Goal: Task Accomplishment & Management: Use online tool/utility

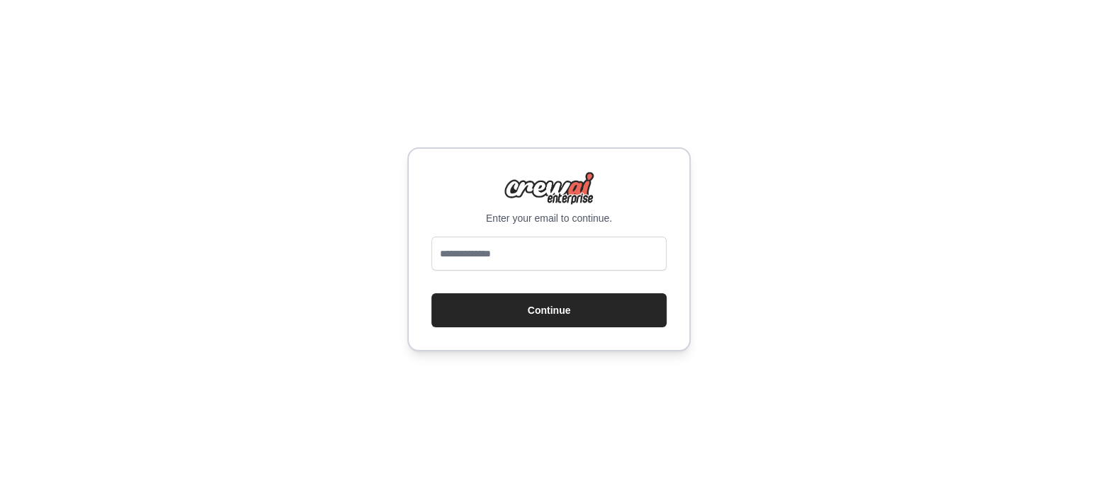
type input "**********"
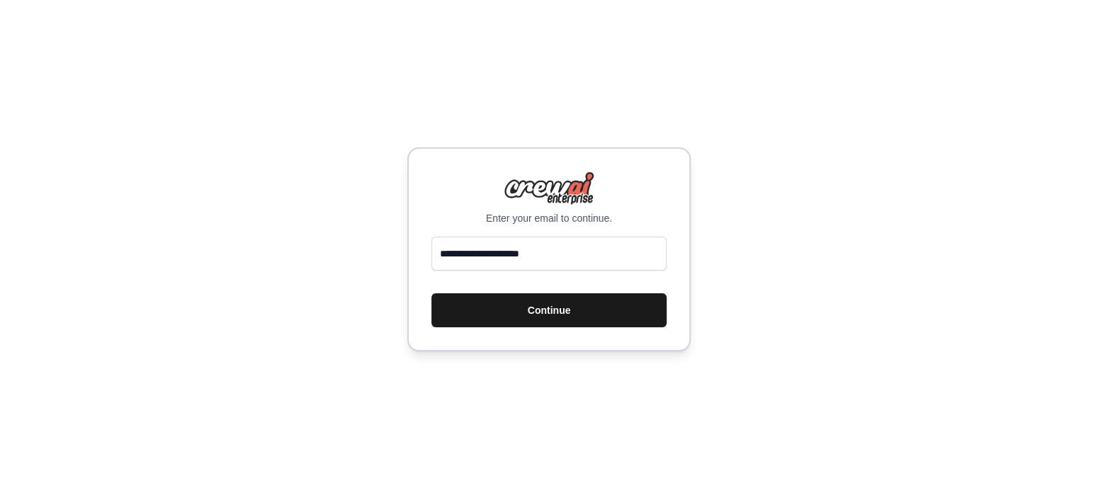
click at [550, 315] on button "Continue" at bounding box center [548, 310] width 235 height 34
click at [535, 301] on button "Continue" at bounding box center [548, 310] width 235 height 34
click at [536, 303] on button "Continue" at bounding box center [548, 310] width 235 height 34
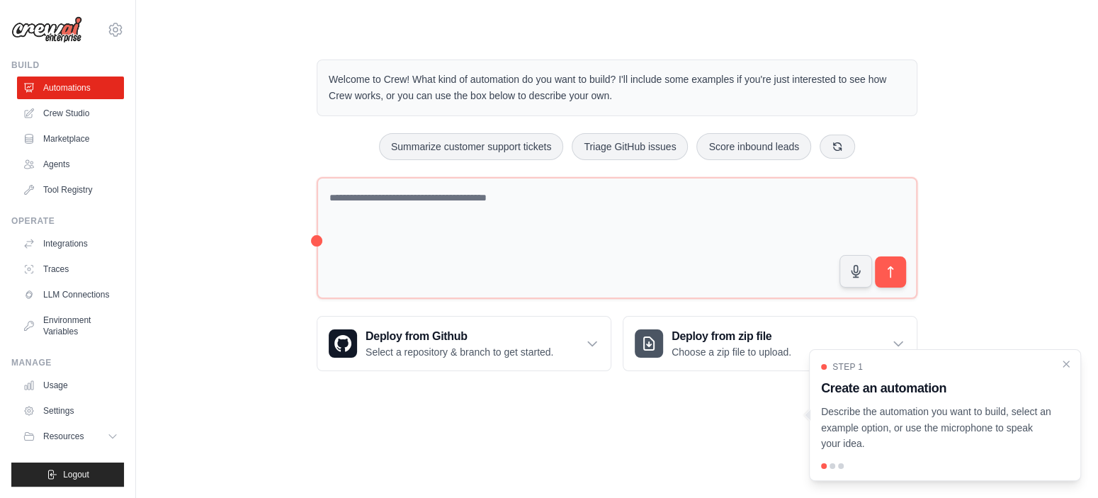
click at [200, 100] on div "Welcome to Crew! What kind of automation do you want to build? I'll include som…" at bounding box center [617, 215] width 917 height 357
drag, startPoint x: 225, startPoint y: 77, endPoint x: 170, endPoint y: 85, distance: 55.1
click at [170, 85] on div "Welcome to Crew! What kind of automation do you want to build? I'll include som…" at bounding box center [617, 215] width 917 height 357
drag, startPoint x: 191, startPoint y: 79, endPoint x: 215, endPoint y: 57, distance: 32.6
click at [215, 57] on div "Welcome to Crew! What kind of automation do you want to build? I'll include som…" at bounding box center [617, 215] width 917 height 357
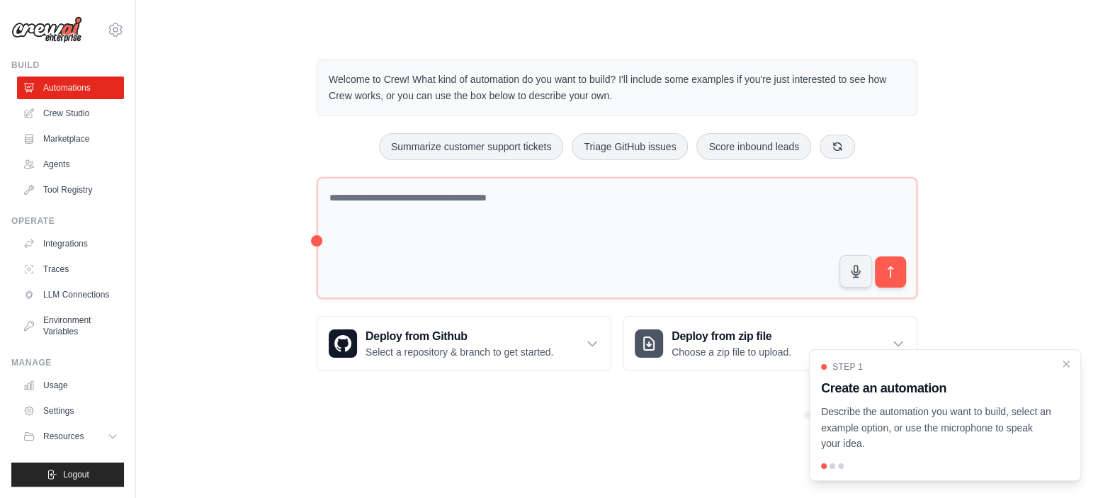
drag, startPoint x: 195, startPoint y: 35, endPoint x: 153, endPoint y: 156, distance: 127.5
click at [153, 156] on div "Welcome to Crew! What kind of automation do you want to build? I'll include som…" at bounding box center [617, 215] width 962 height 357
click at [60, 116] on link "Crew Studio" at bounding box center [71, 113] width 107 height 23
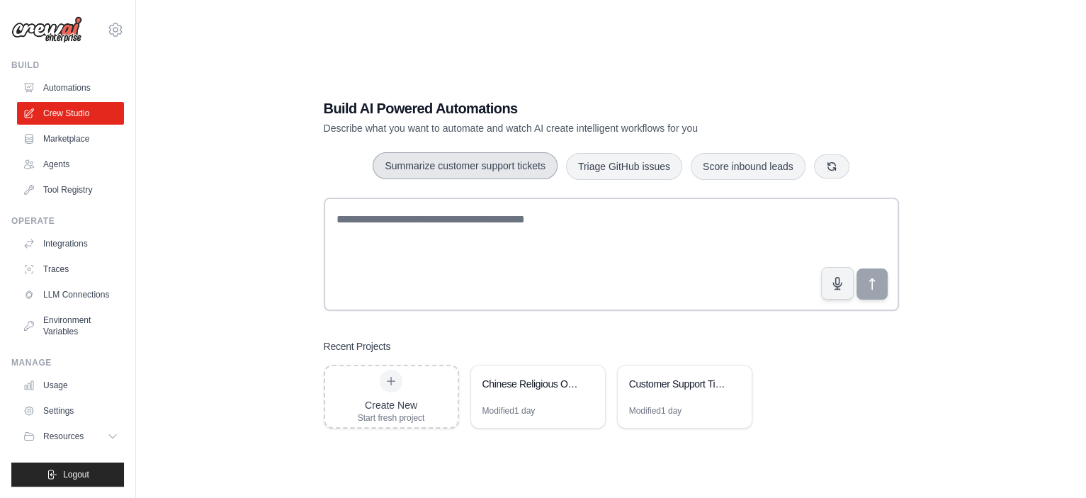
click at [456, 174] on button "Summarize customer support tickets" at bounding box center [465, 165] width 184 height 27
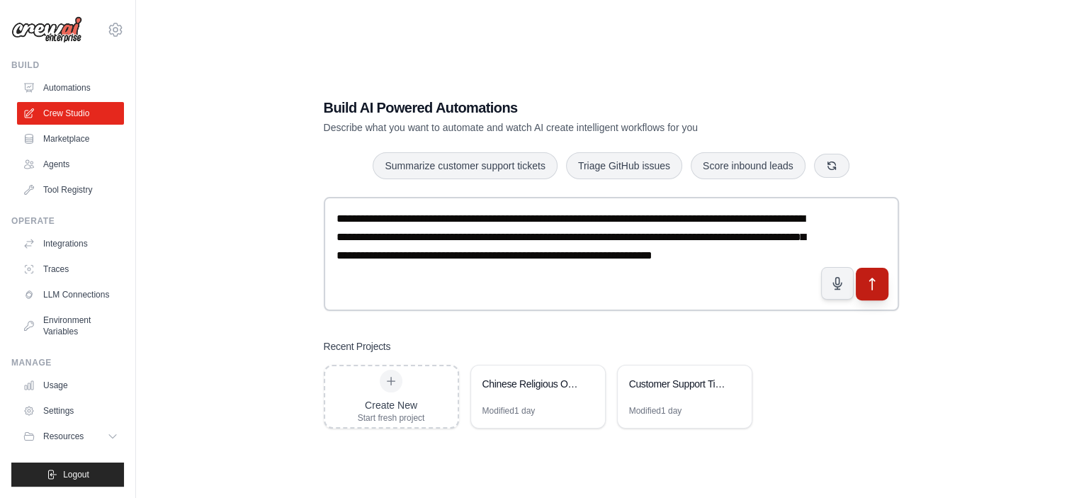
click at [871, 274] on button "submit" at bounding box center [871, 283] width 33 height 33
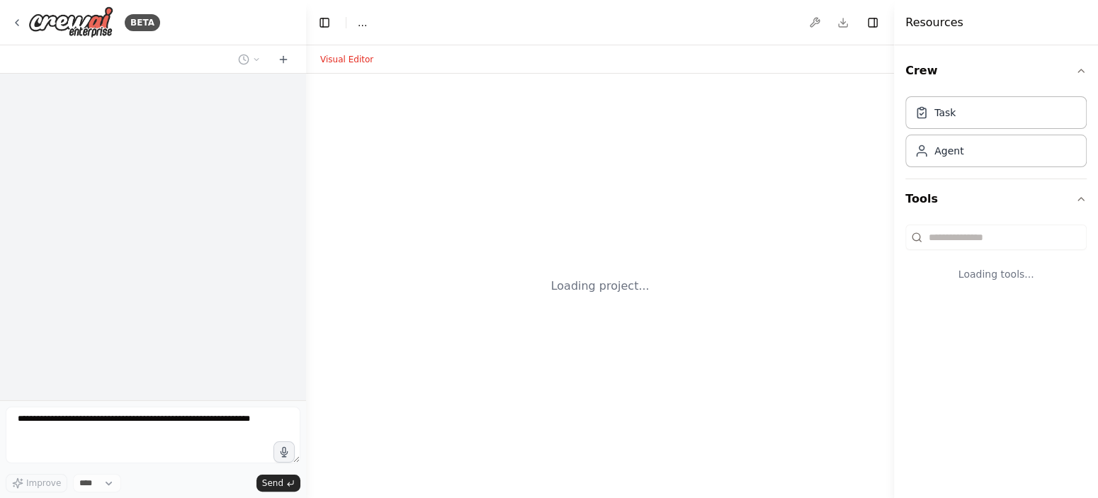
select select "****"
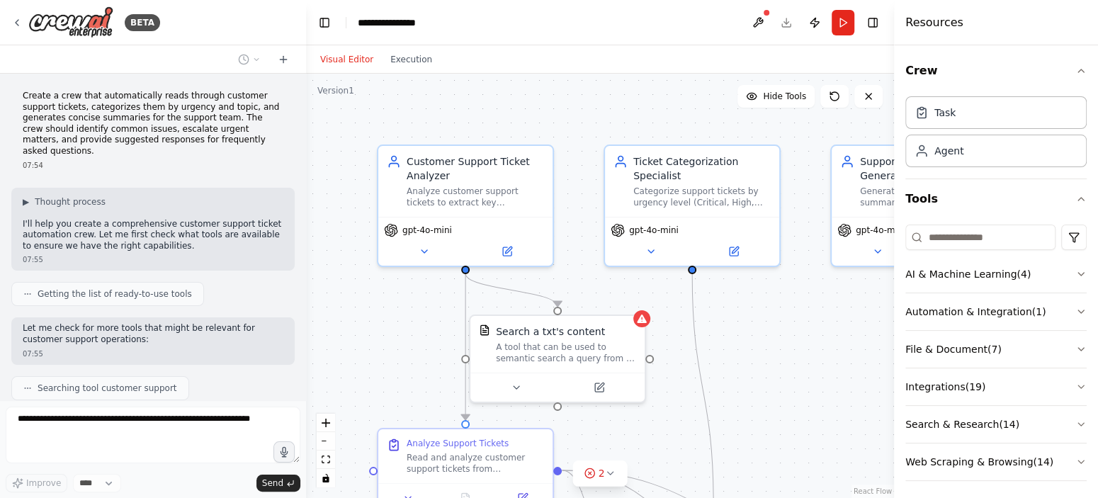
click at [304, 162] on div at bounding box center [303, 249] width 6 height 498
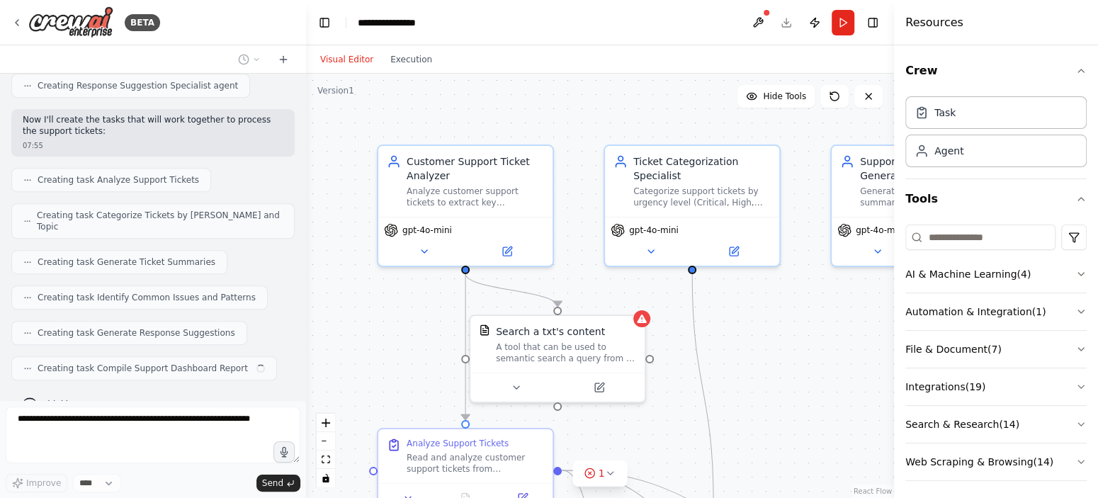
click at [305, 324] on div at bounding box center [303, 249] width 6 height 498
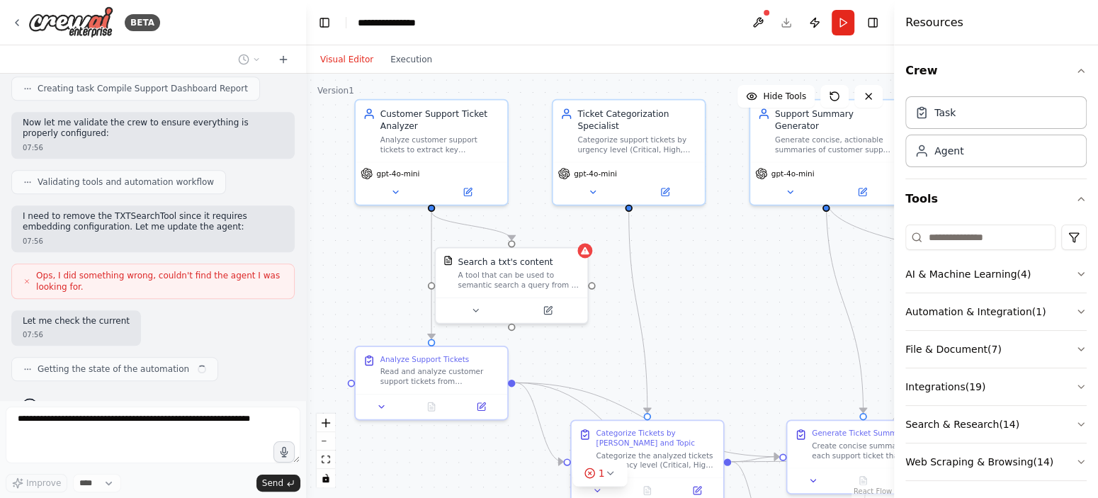
scroll to position [910, 0]
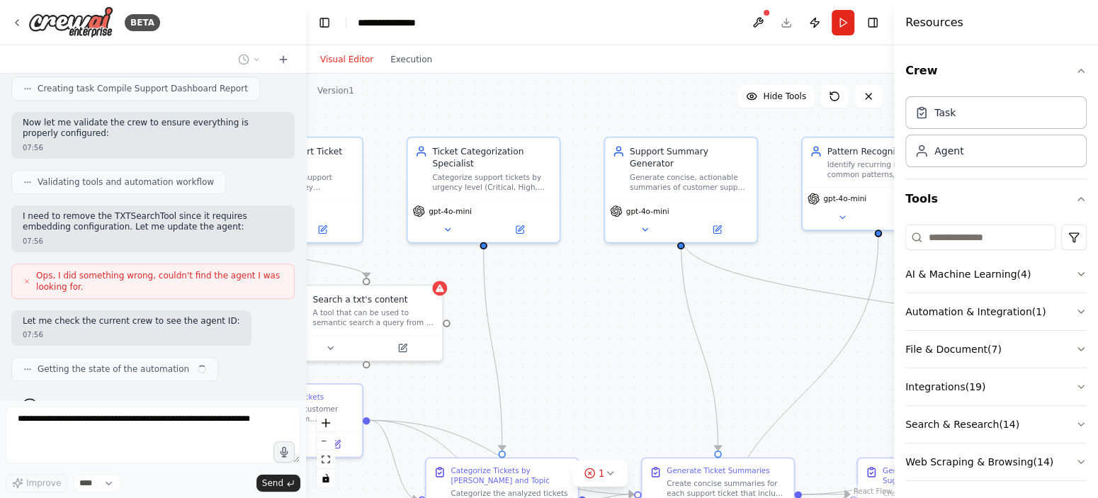
drag, startPoint x: 604, startPoint y: 349, endPoint x: 526, endPoint y: 238, distance: 135.6
click at [526, 238] on div ".deletable-edge-delete-btn { width: 20px; height: 20px; border: 0px solid #ffff…" at bounding box center [600, 286] width 588 height 424
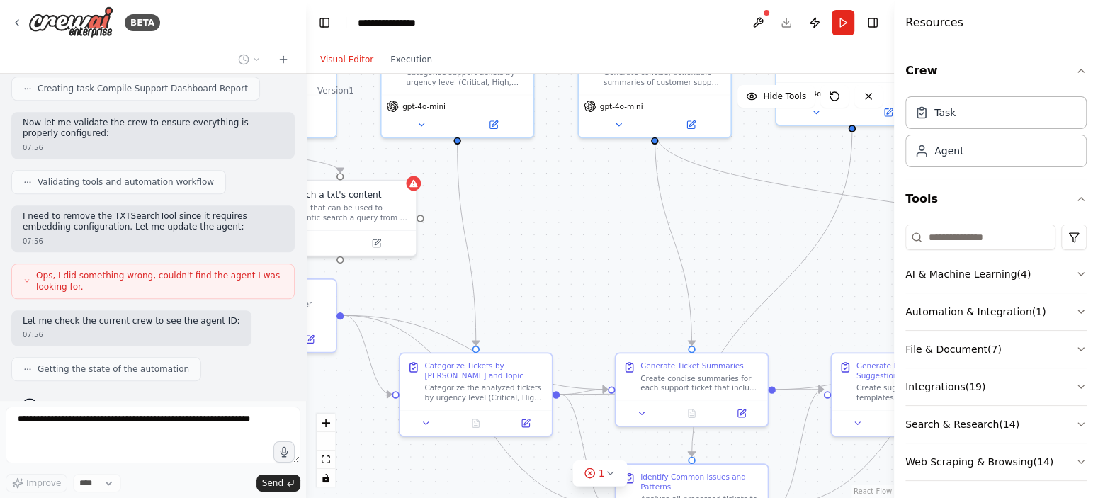
drag, startPoint x: 589, startPoint y: 326, endPoint x: 529, endPoint y: 150, distance: 185.7
click at [529, 150] on div ".deletable-edge-delete-btn { width: 20px; height: 20px; border: 0px solid #ffff…" at bounding box center [600, 286] width 588 height 424
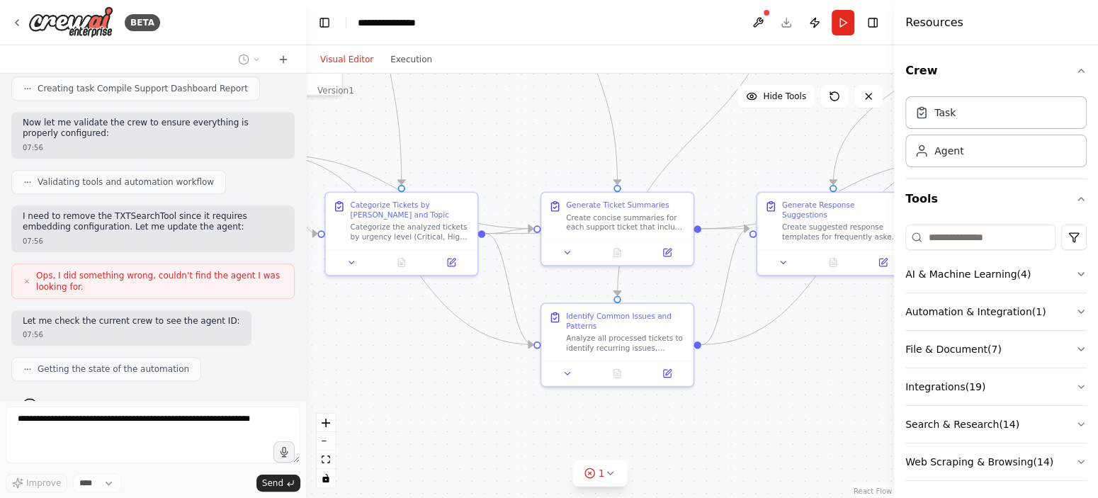
drag, startPoint x: 757, startPoint y: 311, endPoint x: 622, endPoint y: 437, distance: 184.4
click at [622, 448] on div ".deletable-edge-delete-btn { width: 20px; height: 20px; border: 0px solid #ffff…" at bounding box center [600, 286] width 588 height 424
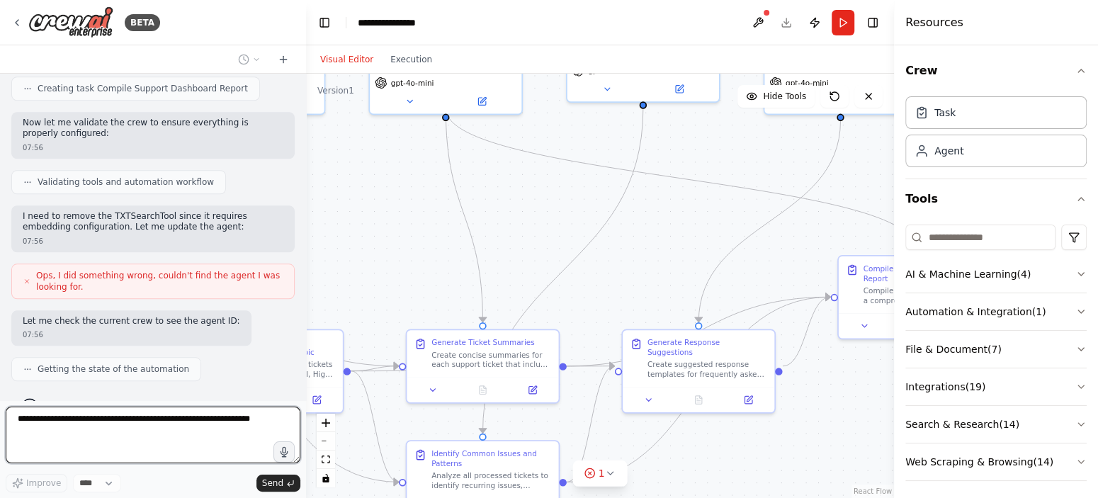
drag, startPoint x: 661, startPoint y: 247, endPoint x: 558, endPoint y: 386, distance: 173.3
click at [558, 386] on div ".deletable-edge-delete-btn { width: 20px; height: 20px; border: 0px solid #ffff…" at bounding box center [600, 286] width 588 height 424
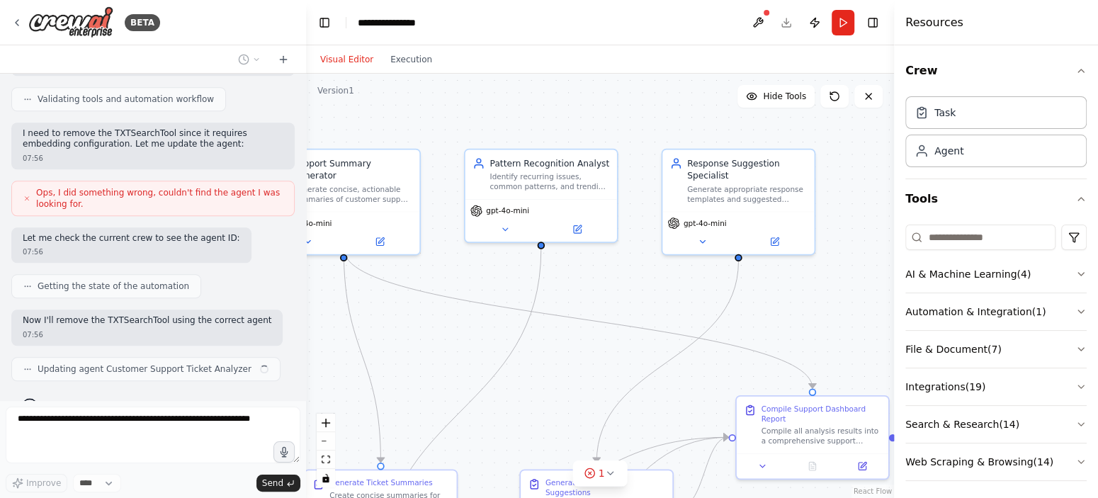
scroll to position [1004, 0]
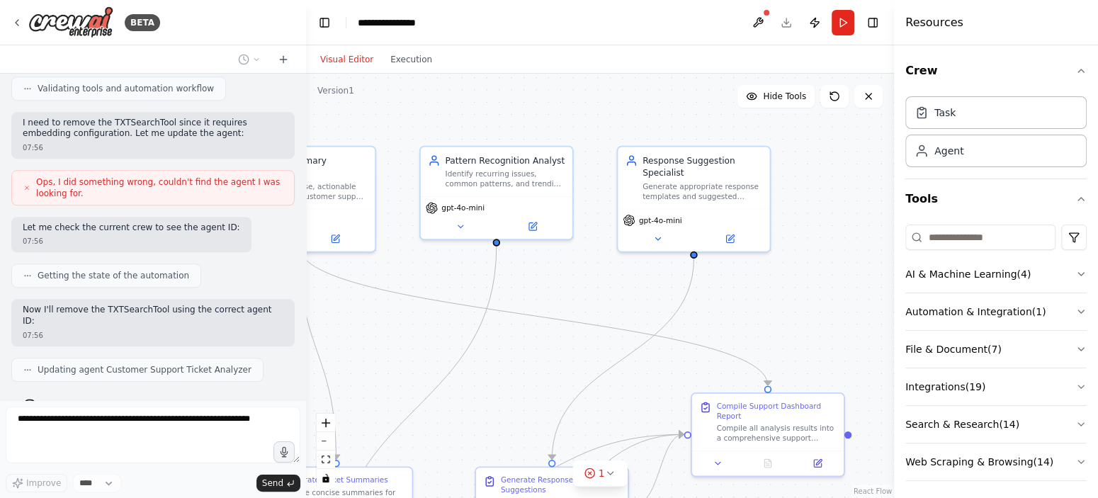
drag, startPoint x: 779, startPoint y: 312, endPoint x: 735, endPoint y: 309, distance: 44.7
click at [735, 309] on div ".deletable-edge-delete-btn { width: 20px; height: 20px; border: 0px solid #ffff…" at bounding box center [600, 286] width 588 height 424
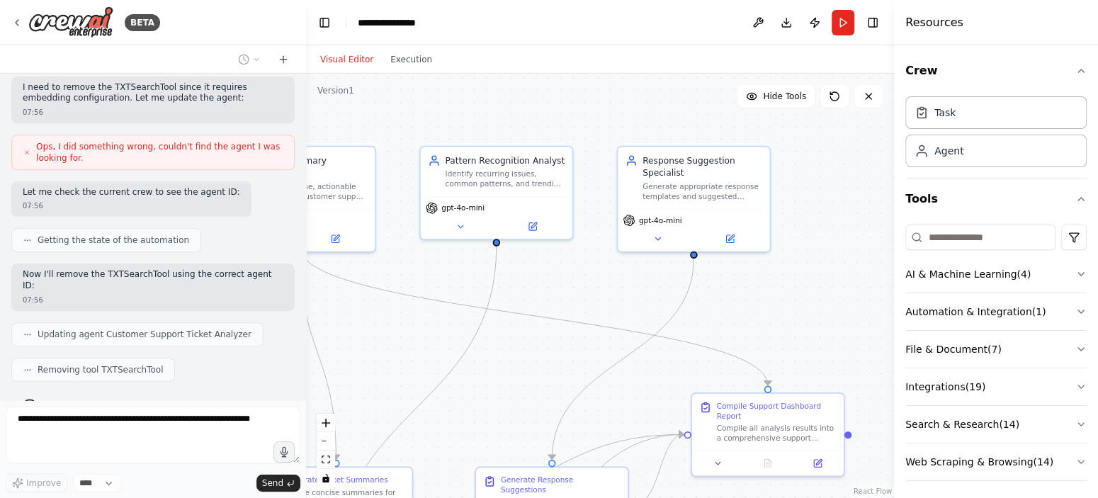
scroll to position [1085, 0]
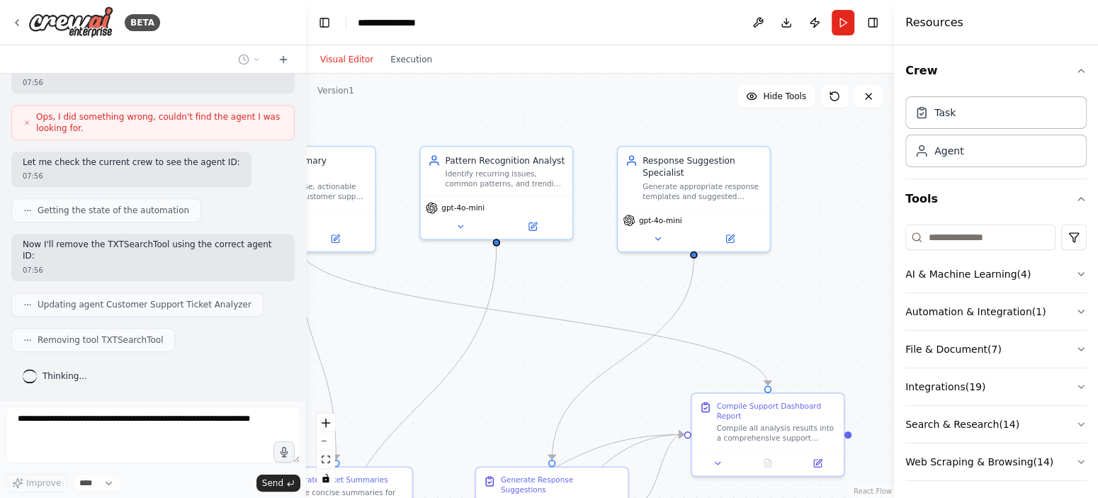
click at [302, 339] on div "BETA Create a crew that automatically reads through customer support tickets, c…" at bounding box center [549, 249] width 1098 height 498
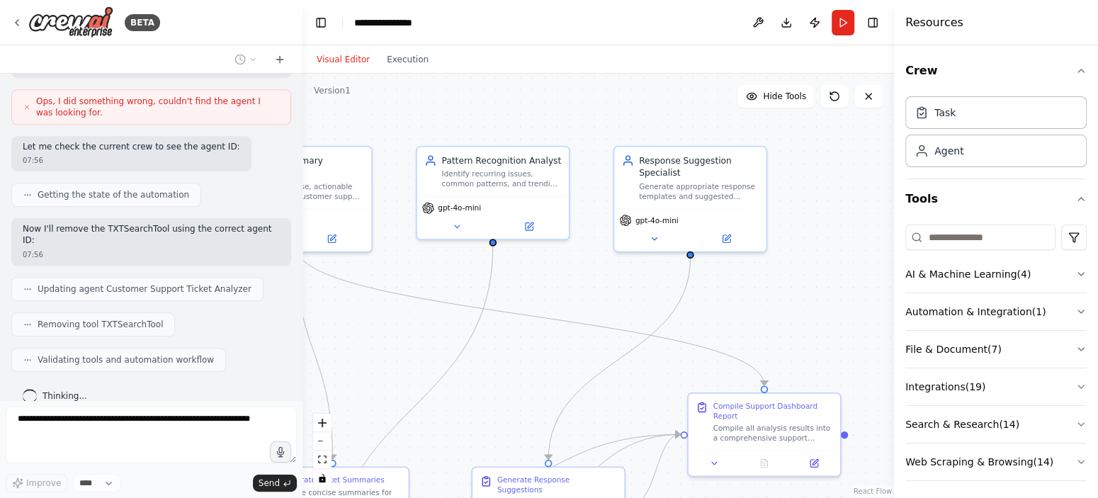
scroll to position [1179, 0]
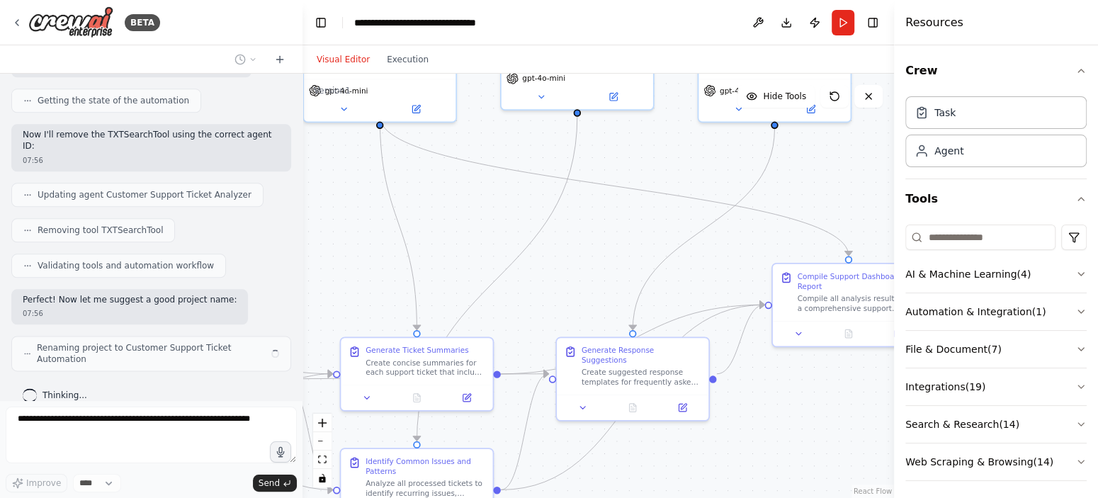
drag, startPoint x: 510, startPoint y: 384, endPoint x: 596, endPoint y: 254, distance: 155.4
click at [596, 254] on div ".deletable-edge-delete-btn { width: 20px; height: 20px; border: 0px solid #ffff…" at bounding box center [598, 286] width 592 height 424
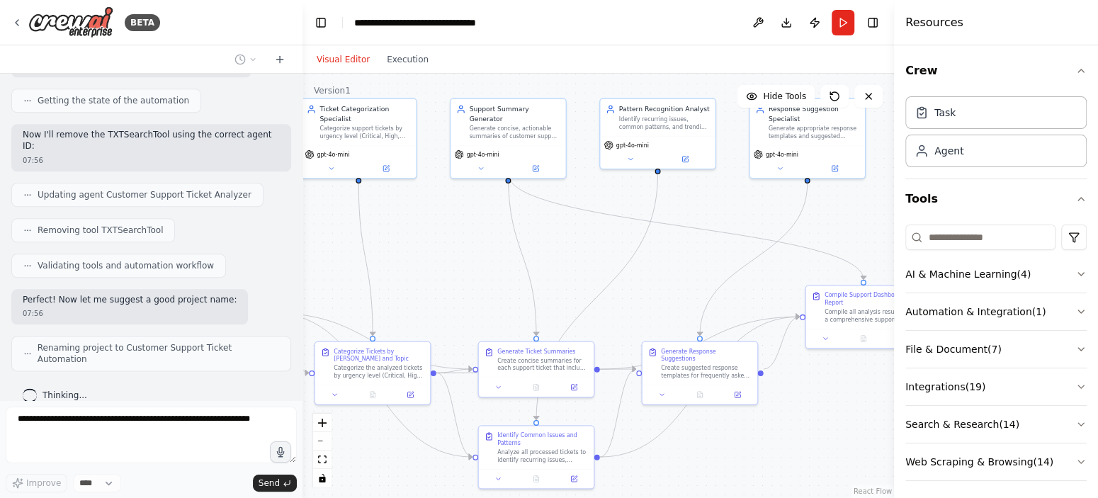
drag, startPoint x: 460, startPoint y: 266, endPoint x: 558, endPoint y: 284, distance: 98.7
click at [558, 284] on div ".deletable-edge-delete-btn { width: 20px; height: 20px; border: 0px solid #ffff…" at bounding box center [598, 286] width 592 height 424
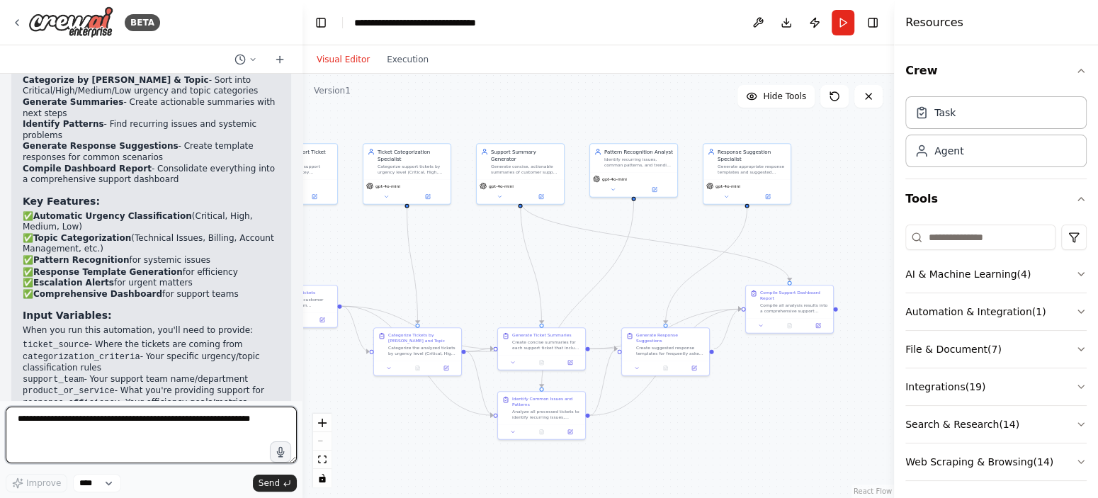
scroll to position [1783, 0]
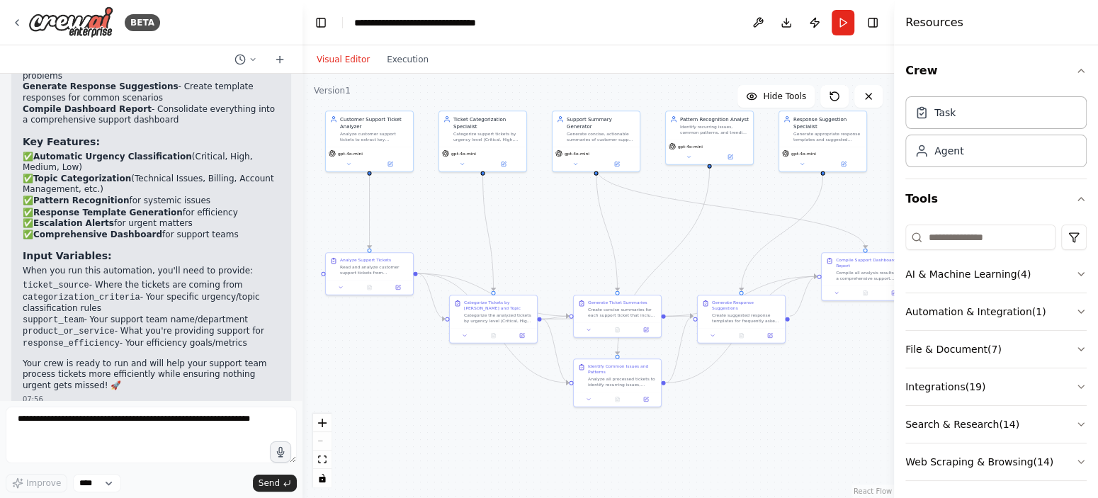
drag, startPoint x: 574, startPoint y: 279, endPoint x: 641, endPoint y: 251, distance: 73.0
click at [641, 251] on div ".deletable-edge-delete-btn { width: 20px; height: 20px; border: 0px solid #ffff…" at bounding box center [598, 286] width 592 height 424
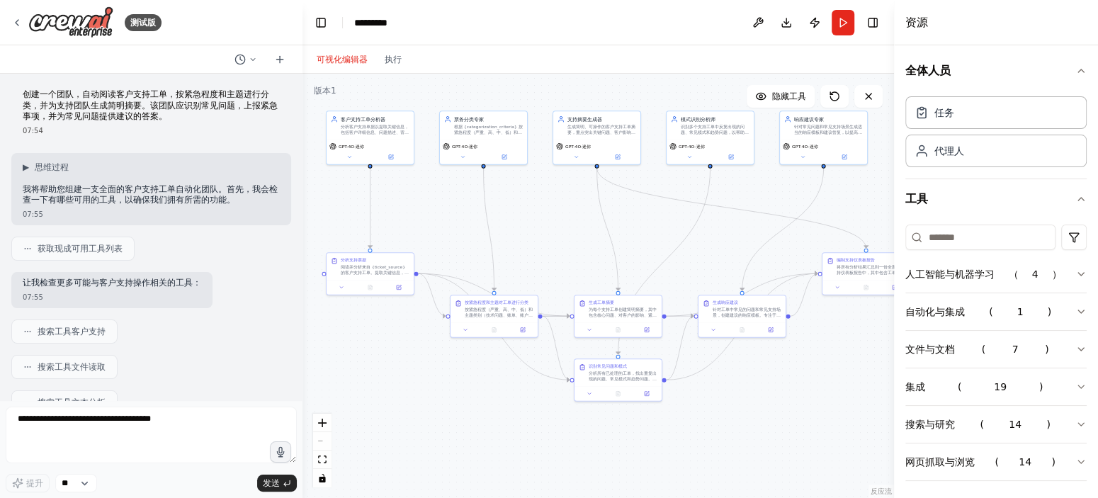
scroll to position [0, 0]
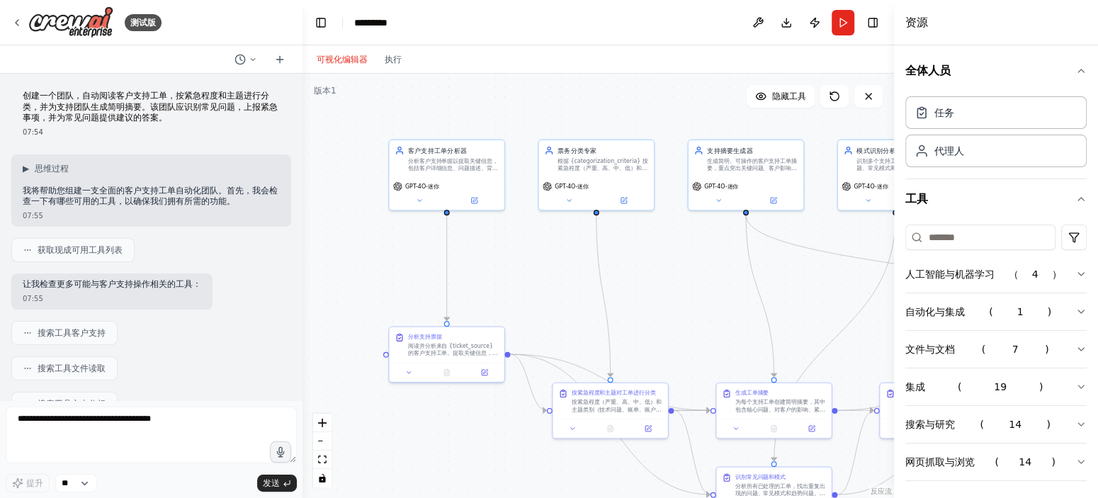
drag, startPoint x: 427, startPoint y: 213, endPoint x: 533, endPoint y: 269, distance: 119.8
click at [533, 269] on div ".deletable-edge-delete-btn { width: 20px; height: 20px; border: 0px solid #ffff…" at bounding box center [598, 286] width 592 height 424
click at [461, 200] on button at bounding box center [474, 198] width 53 height 11
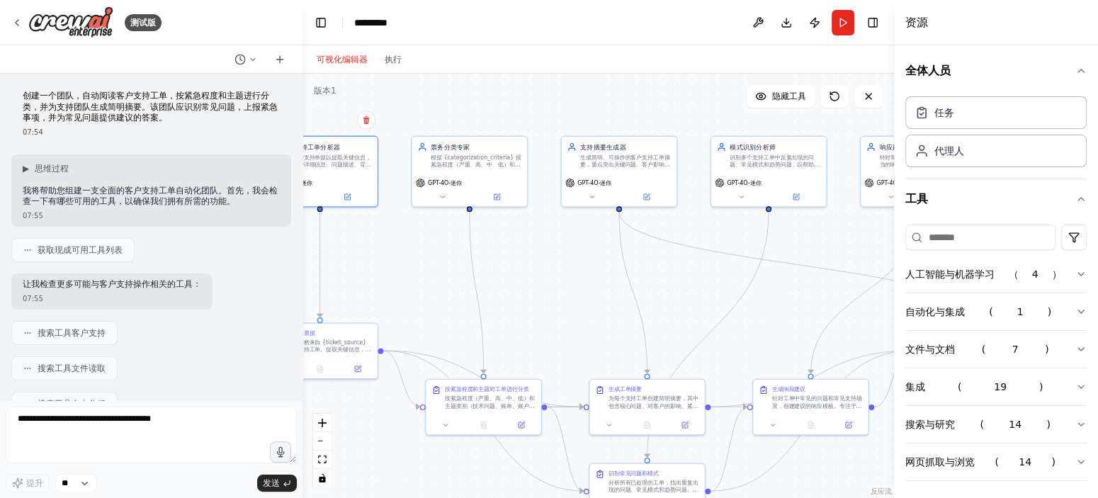
drag, startPoint x: 517, startPoint y: 266, endPoint x: 395, endPoint y: 258, distance: 122.8
click at [395, 258] on div ".deletable-edge-delete-btn { width: 20px; height: 20px; border: 0px solid #ffff…" at bounding box center [598, 286] width 592 height 424
click at [574, 264] on div ".deletable-edge-delete-btn { width: 20px; height: 20px; border: 0px solid #ffff…" at bounding box center [598, 286] width 592 height 424
drag, startPoint x: 713, startPoint y: 256, endPoint x: 528, endPoint y: 254, distance: 184.9
click at [520, 251] on div ".deletable-edge-delete-btn { width: 20px; height: 20px; border: 0px solid #ffff…" at bounding box center [598, 286] width 592 height 424
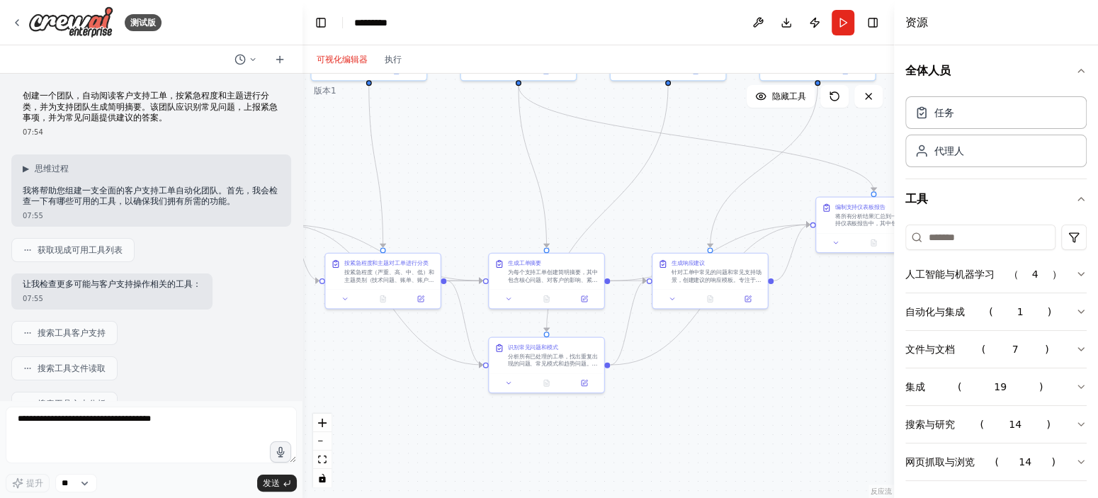
drag, startPoint x: 684, startPoint y: 275, endPoint x: 588, endPoint y: 147, distance: 159.4
click at [588, 147] on div ".deletable-edge-delete-btn { width: 20px; height: 20px; border: 0px solid #ffff…" at bounding box center [598, 286] width 592 height 424
click at [1075, 271] on icon "button" at bounding box center [1080, 273] width 11 height 11
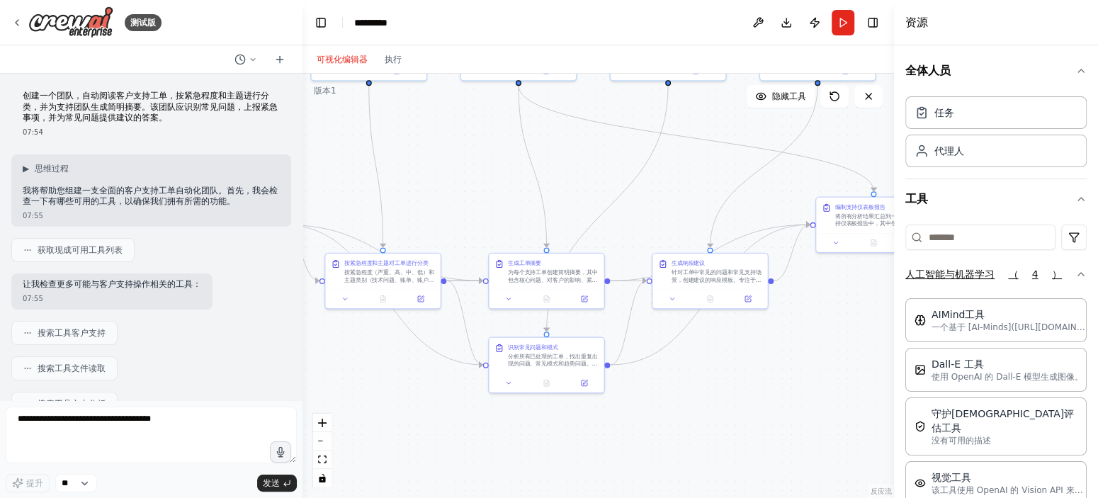
click at [1075, 271] on icon "button" at bounding box center [1080, 273] width 11 height 11
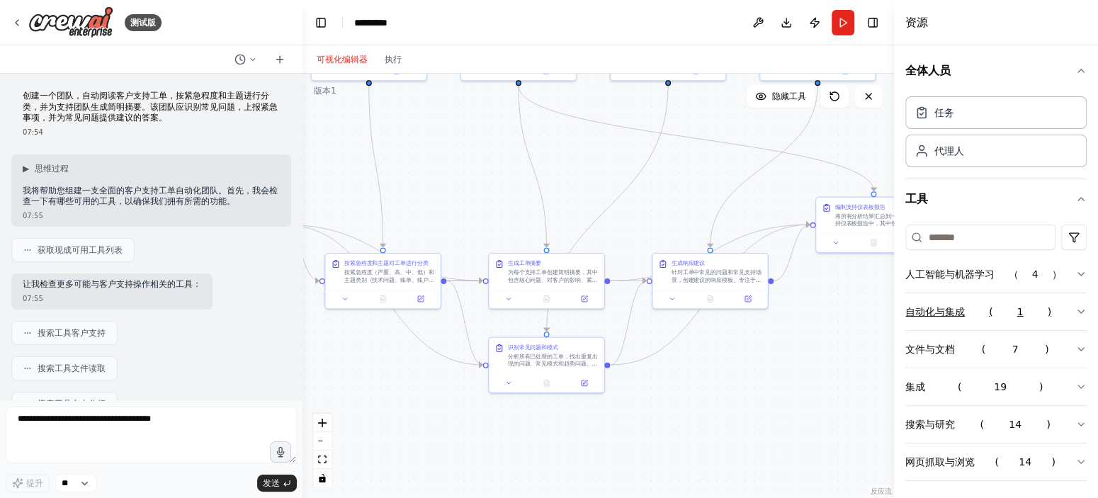
click at [1075, 306] on icon "button" at bounding box center [1080, 311] width 11 height 11
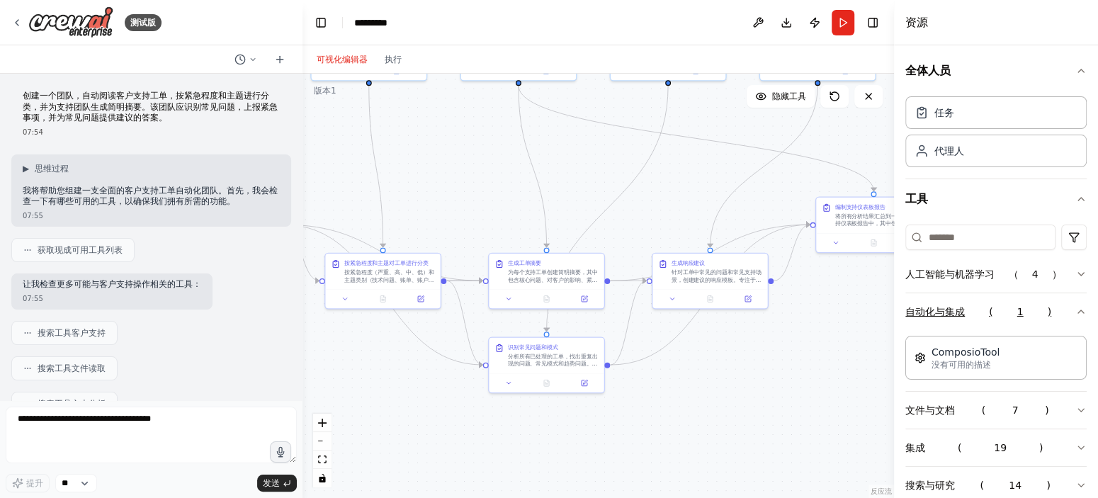
click at [1075, 306] on icon "button" at bounding box center [1080, 311] width 11 height 11
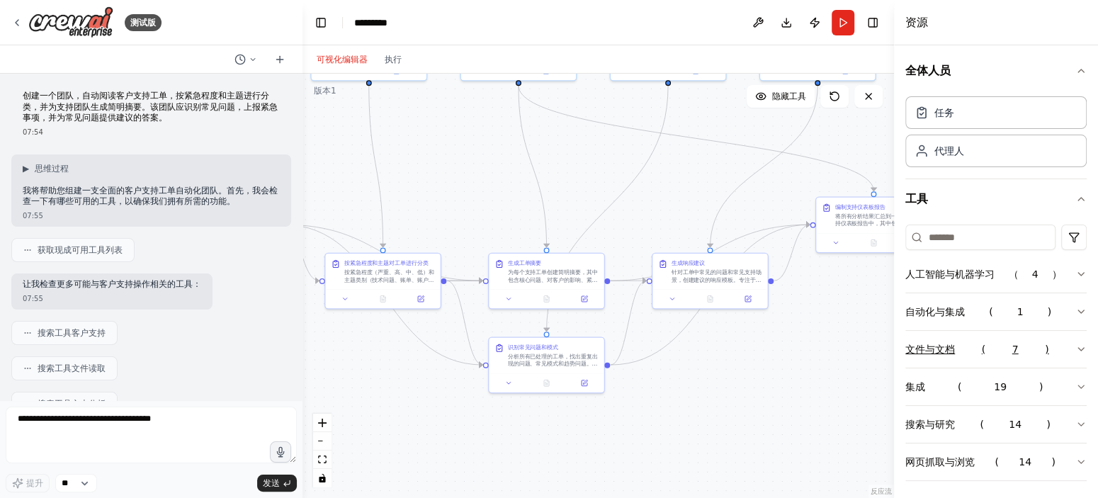
click at [1065, 354] on button "文件与文档 ( 7 )" at bounding box center [995, 349] width 181 height 37
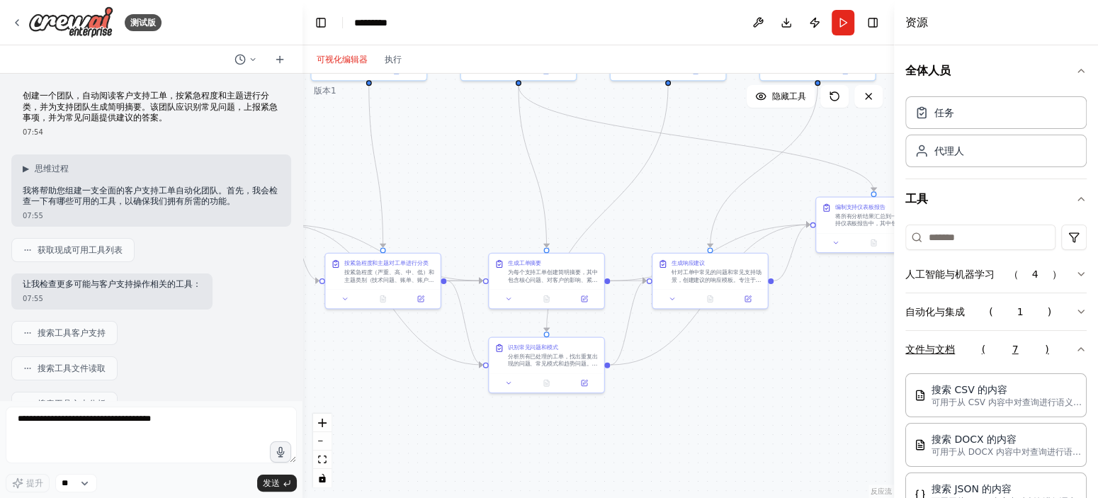
click at [1075, 346] on icon "button" at bounding box center [1080, 349] width 11 height 11
